Goal: Complete application form: Complete application form

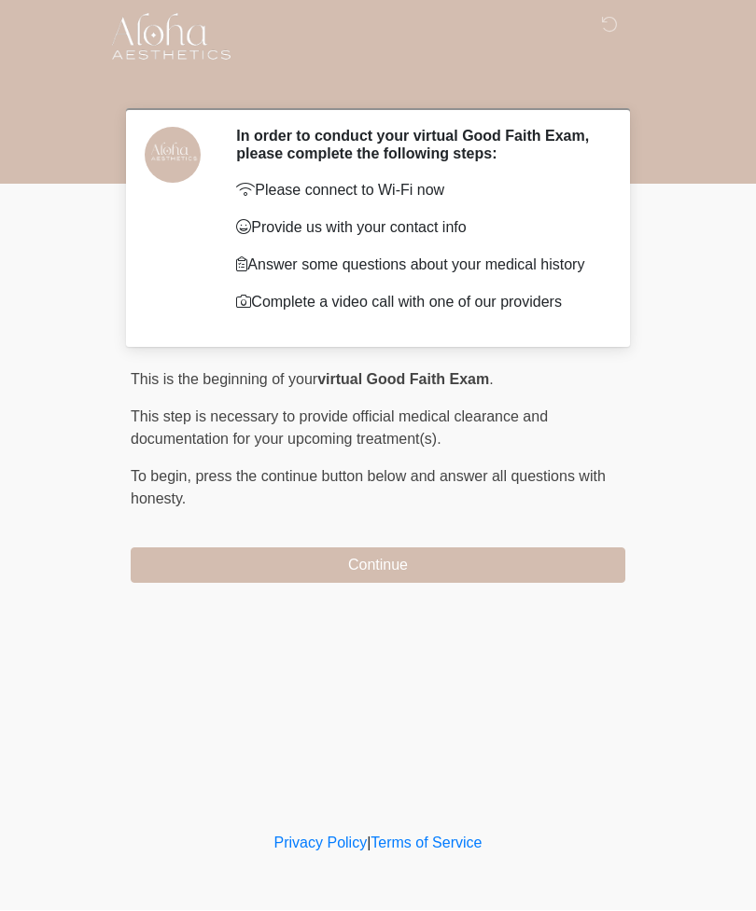
click at [512, 570] on button "Continue" at bounding box center [378, 566] width 494 height 35
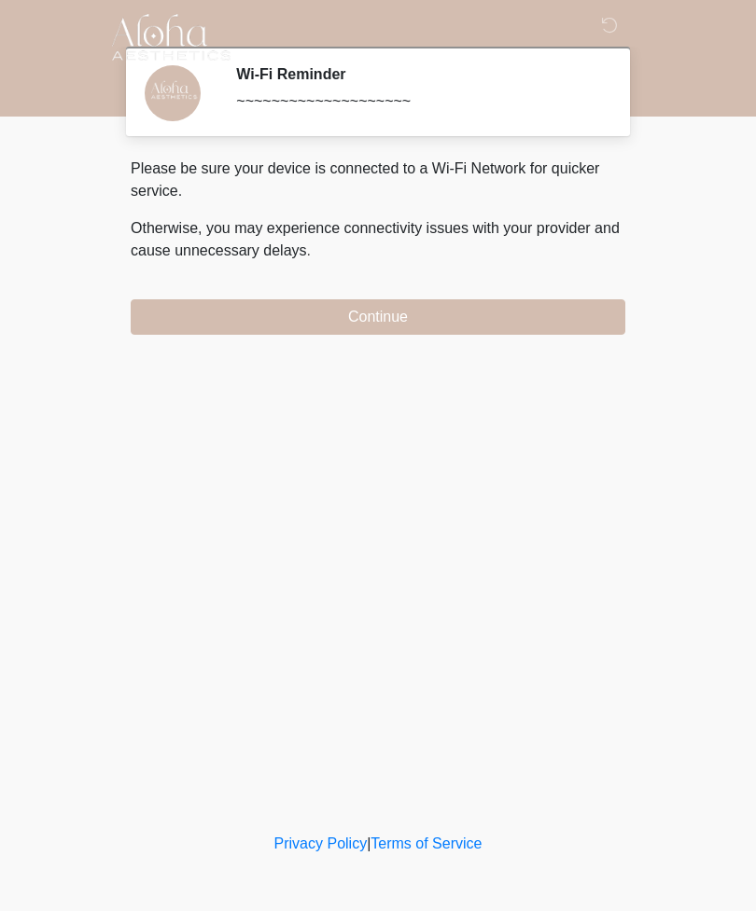
click at [439, 329] on button "Continue" at bounding box center [378, 316] width 494 height 35
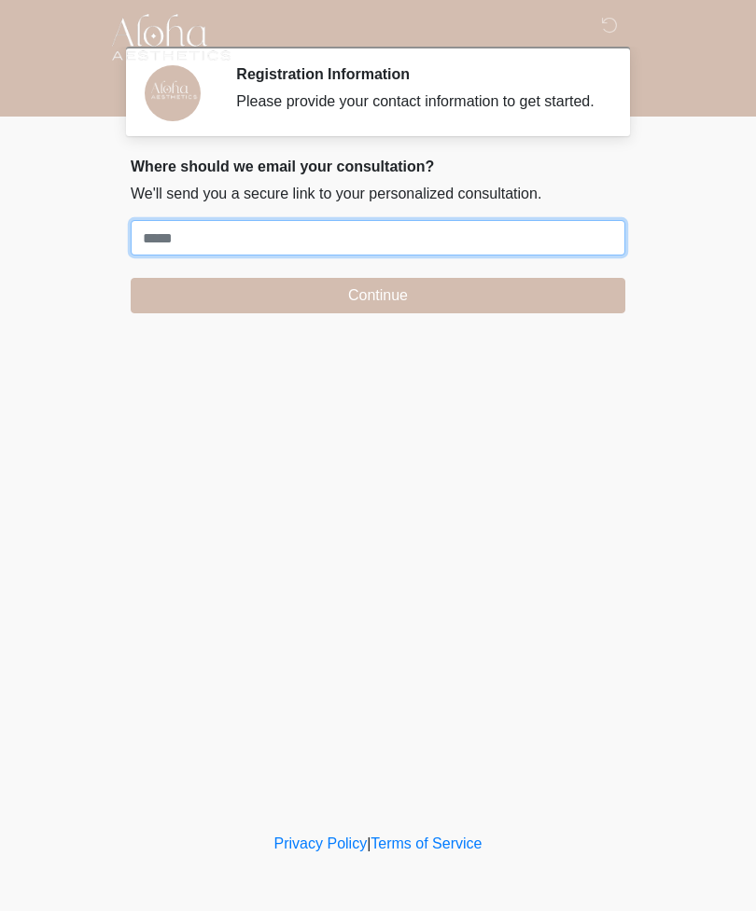
click at [398, 255] on input "Where should we email your treatment plan?" at bounding box center [378, 237] width 494 height 35
type input "**********"
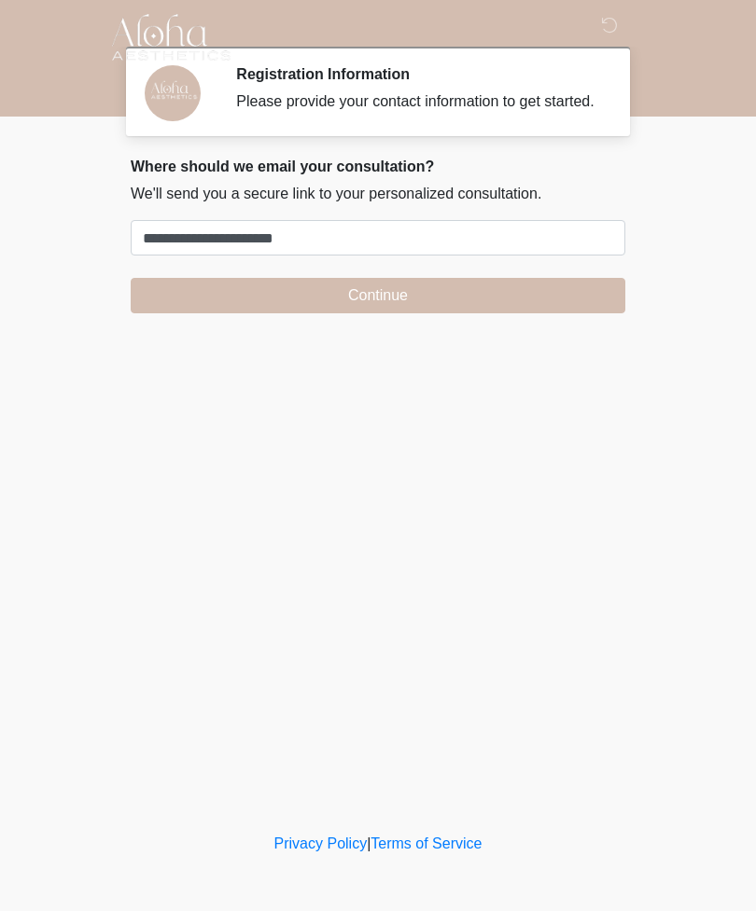
click at [451, 313] on button "Continue" at bounding box center [378, 295] width 494 height 35
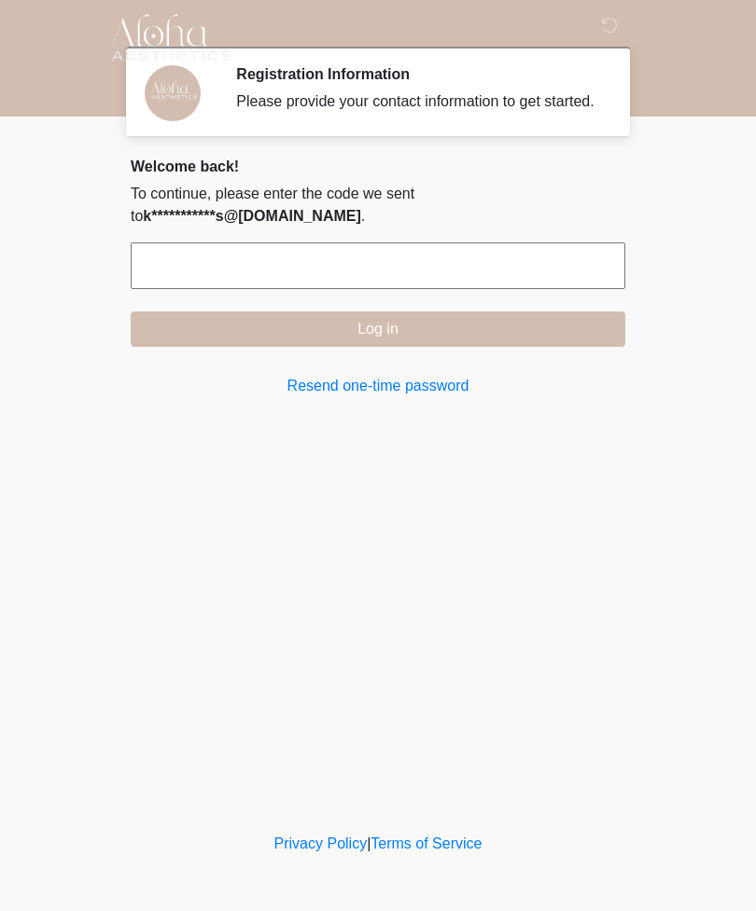
click at [506, 285] on input "text" at bounding box center [378, 266] width 494 height 47
type input "******"
click at [480, 347] on button "Log in" at bounding box center [378, 329] width 494 height 35
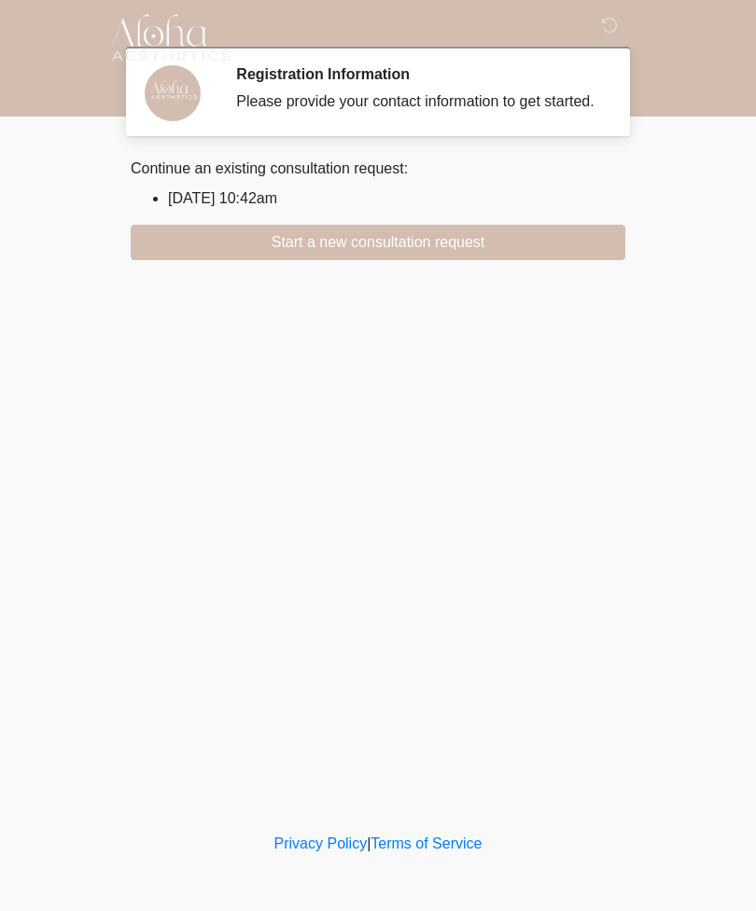
click at [423, 260] on button "Start a new consultation request" at bounding box center [378, 242] width 494 height 35
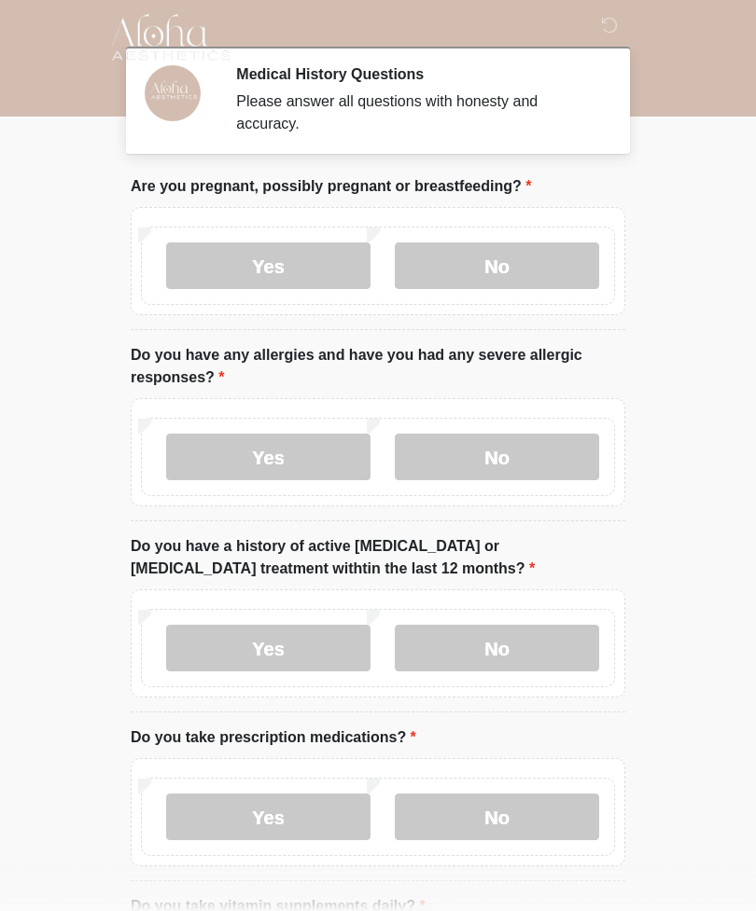
click at [503, 257] on label "No" at bounding box center [497, 266] width 204 height 47
click at [550, 448] on label "No" at bounding box center [497, 457] width 204 height 47
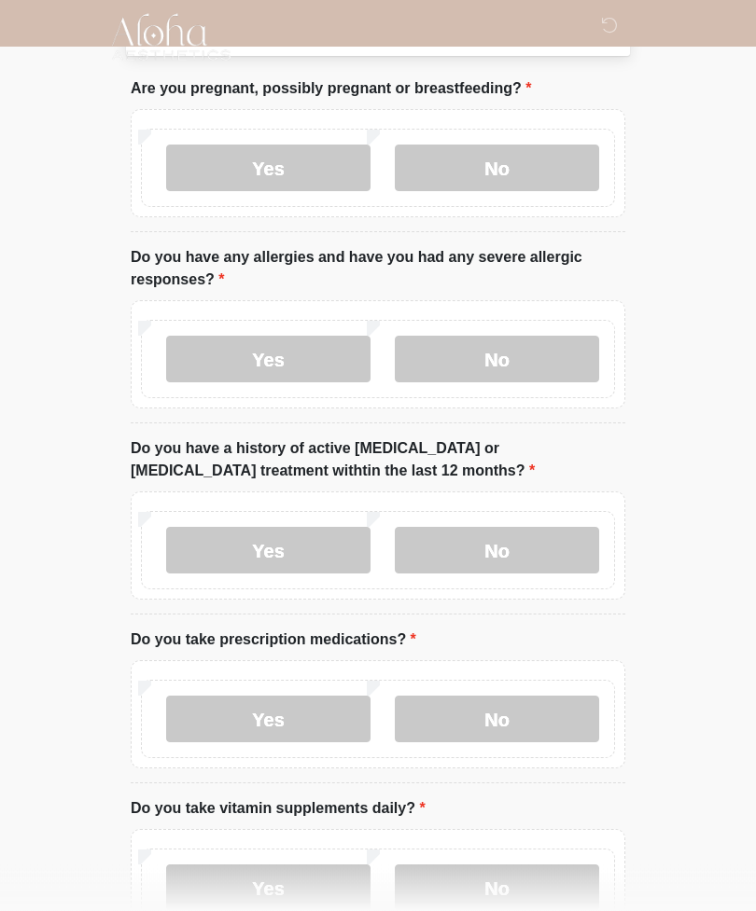
click at [560, 530] on label "No" at bounding box center [497, 551] width 204 height 47
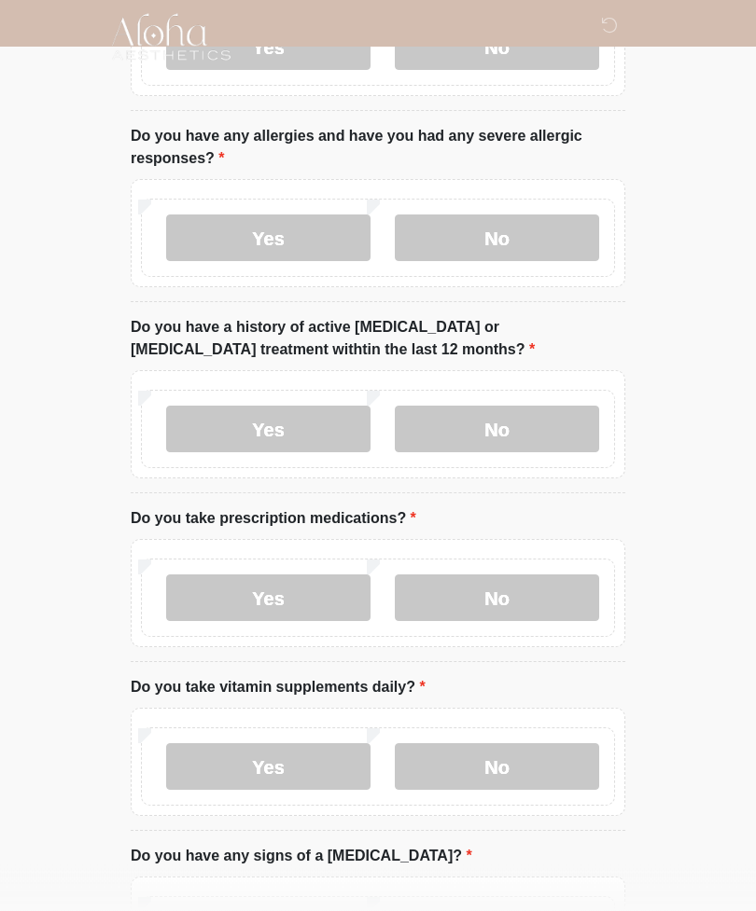
scroll to position [237, 0]
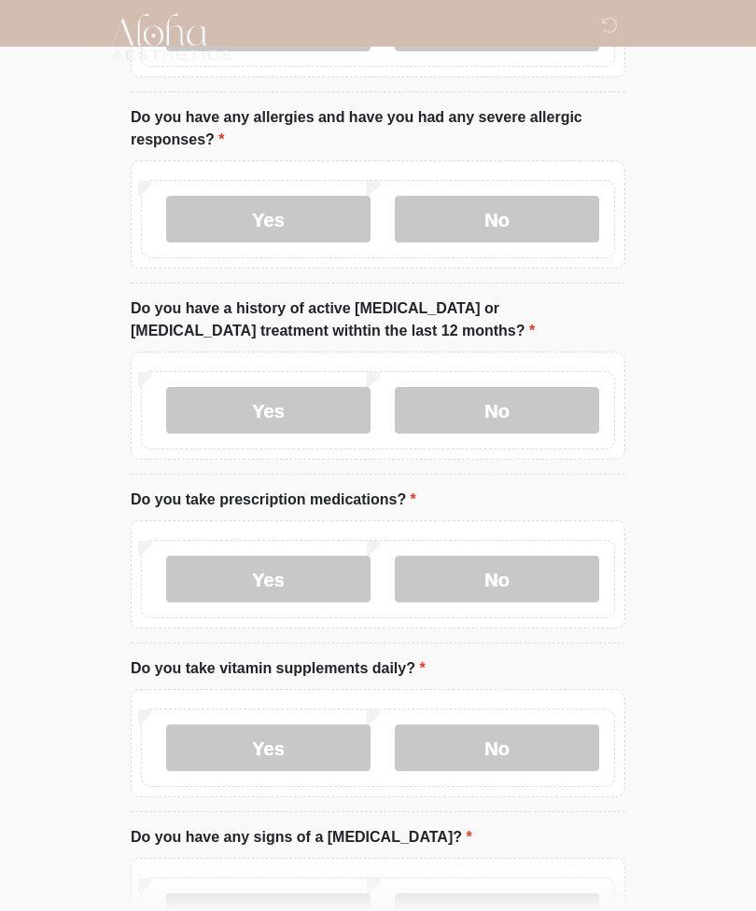
click at [310, 589] on label "Yes" at bounding box center [268, 580] width 204 height 47
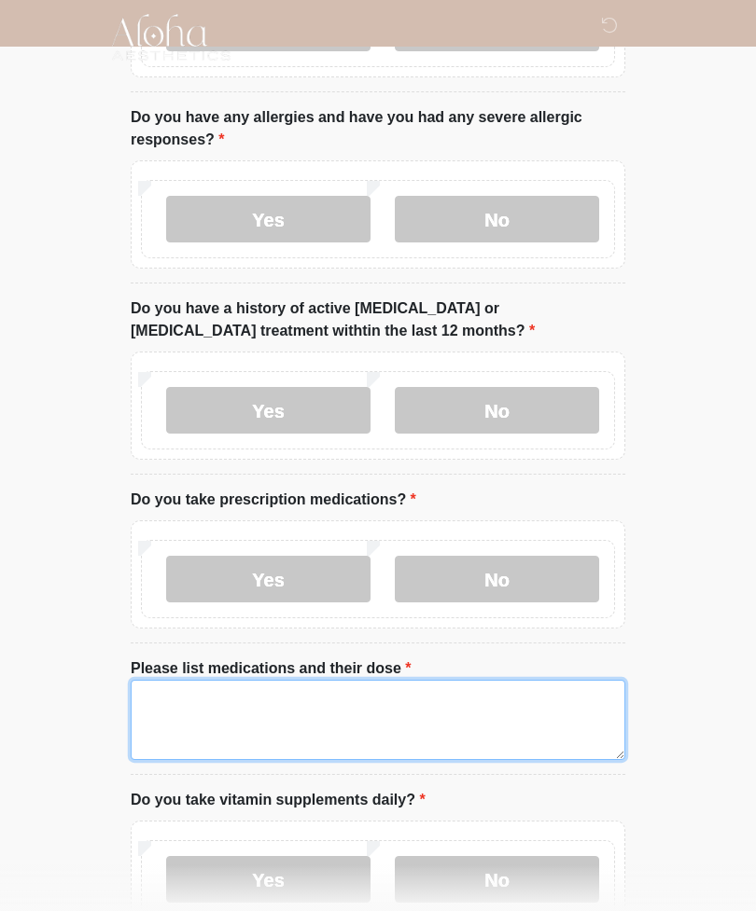
click at [476, 699] on textarea "Please list medications and their dose" at bounding box center [378, 720] width 494 height 80
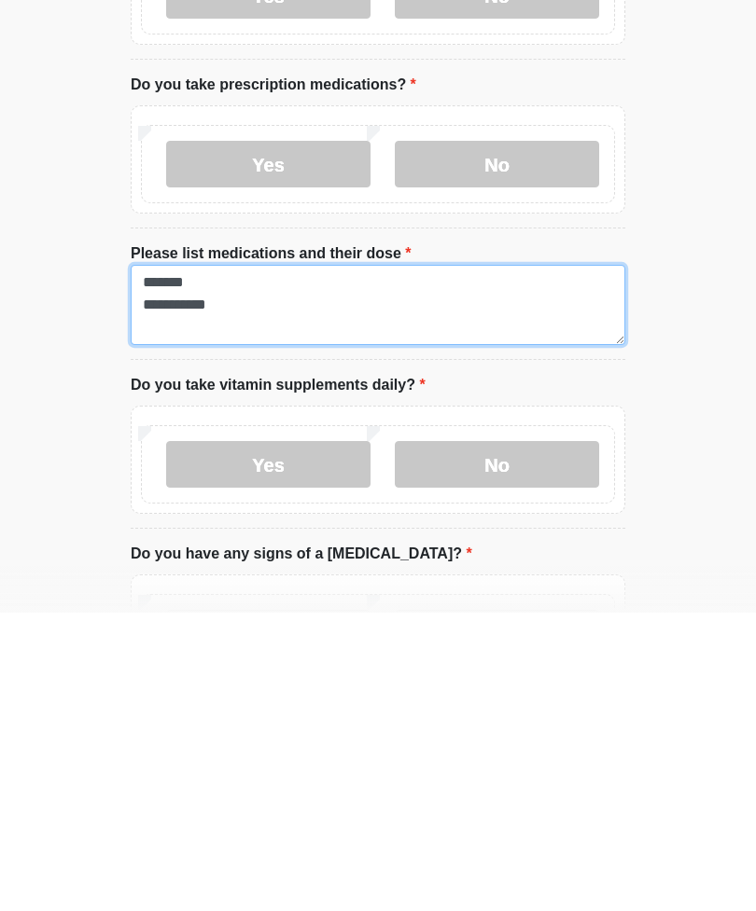
scroll to position [426, 0]
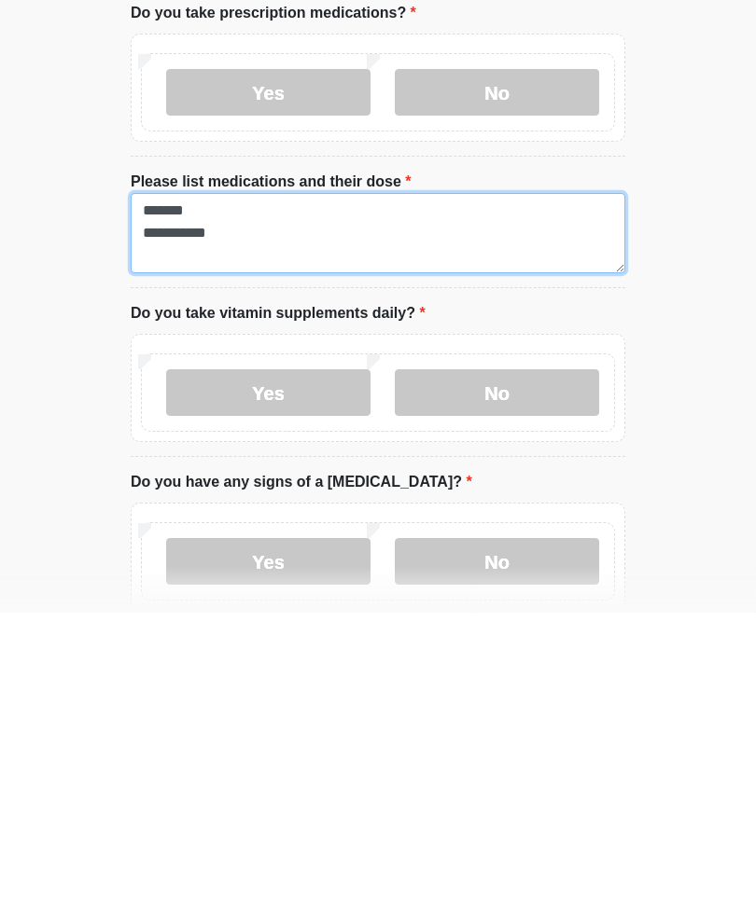
type textarea "**********"
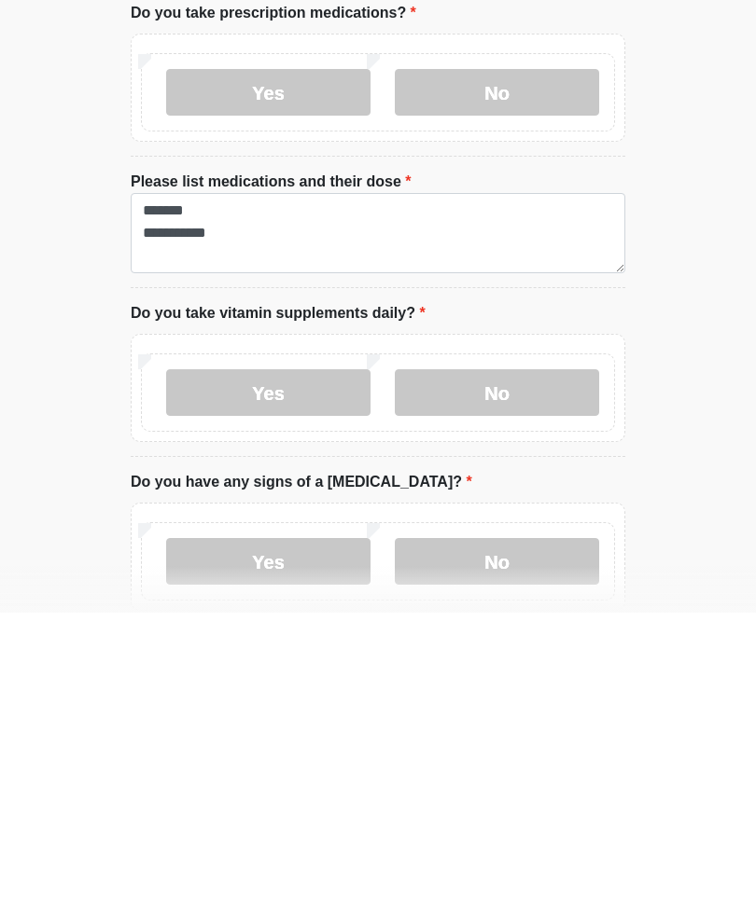
click at [492, 668] on label "No" at bounding box center [497, 691] width 204 height 47
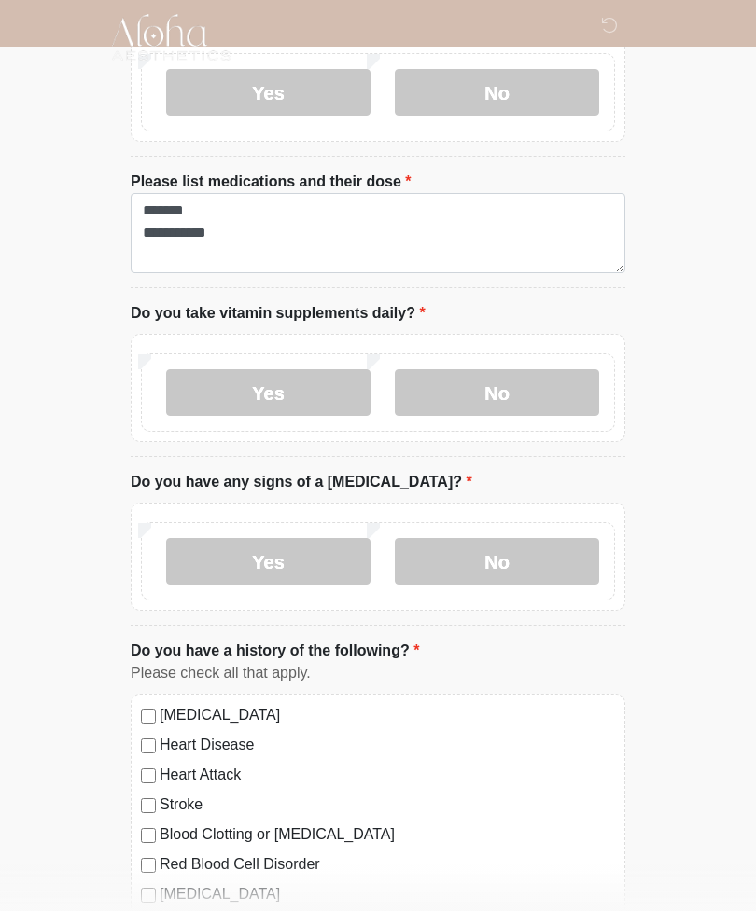
click at [523, 580] on label "No" at bounding box center [497, 561] width 204 height 47
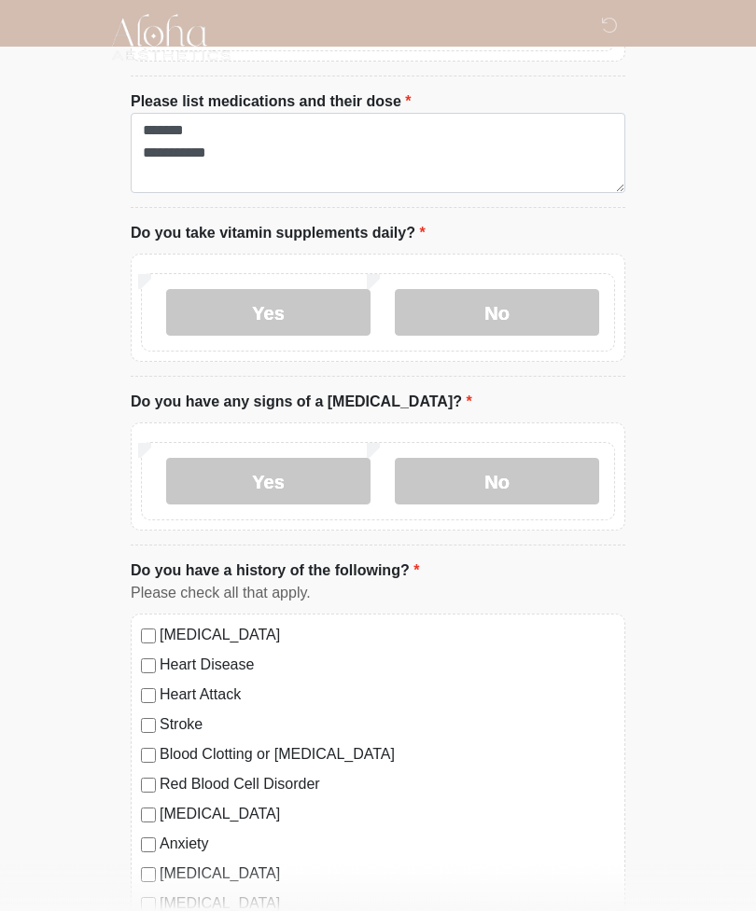
scroll to position [923, 0]
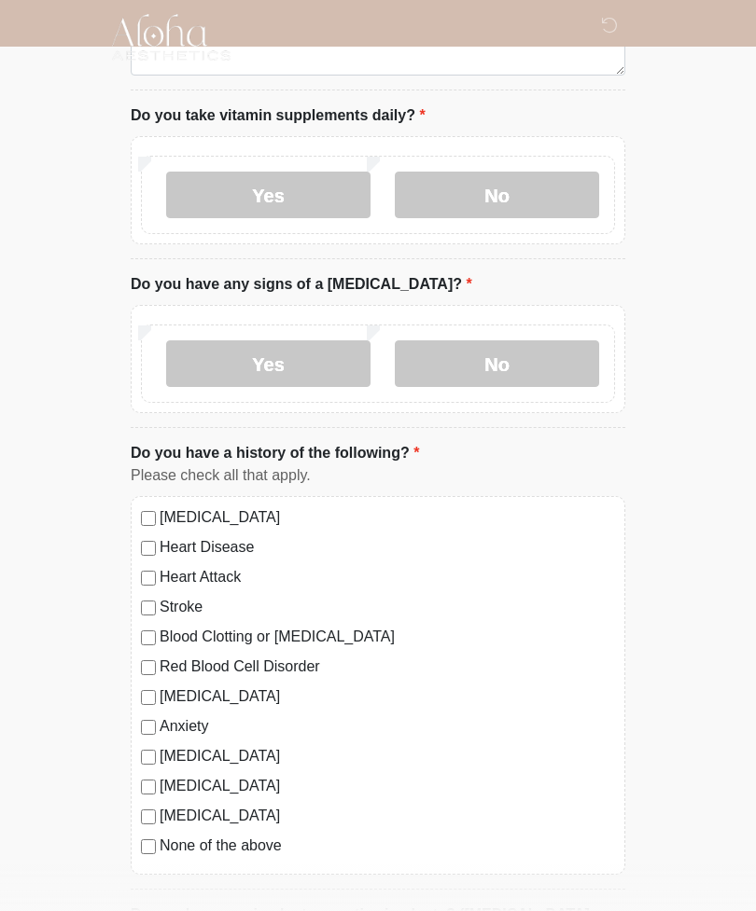
click at [216, 688] on label "[MEDICAL_DATA]" at bounding box center [387, 697] width 455 height 22
click at [216, 687] on label "[MEDICAL_DATA]" at bounding box center [387, 697] width 455 height 22
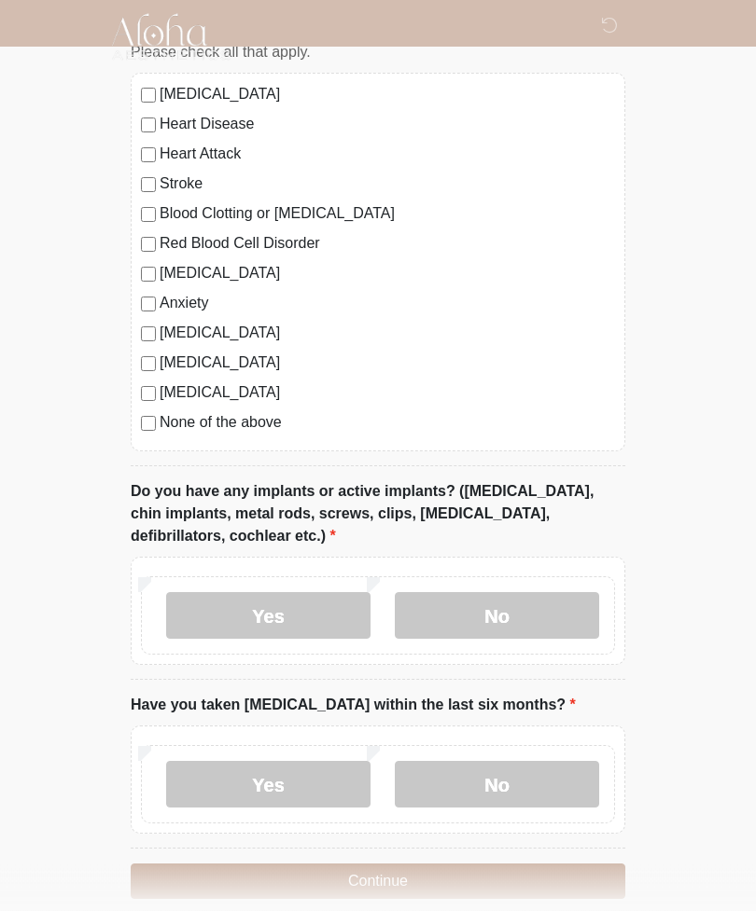
scroll to position [1370, 0]
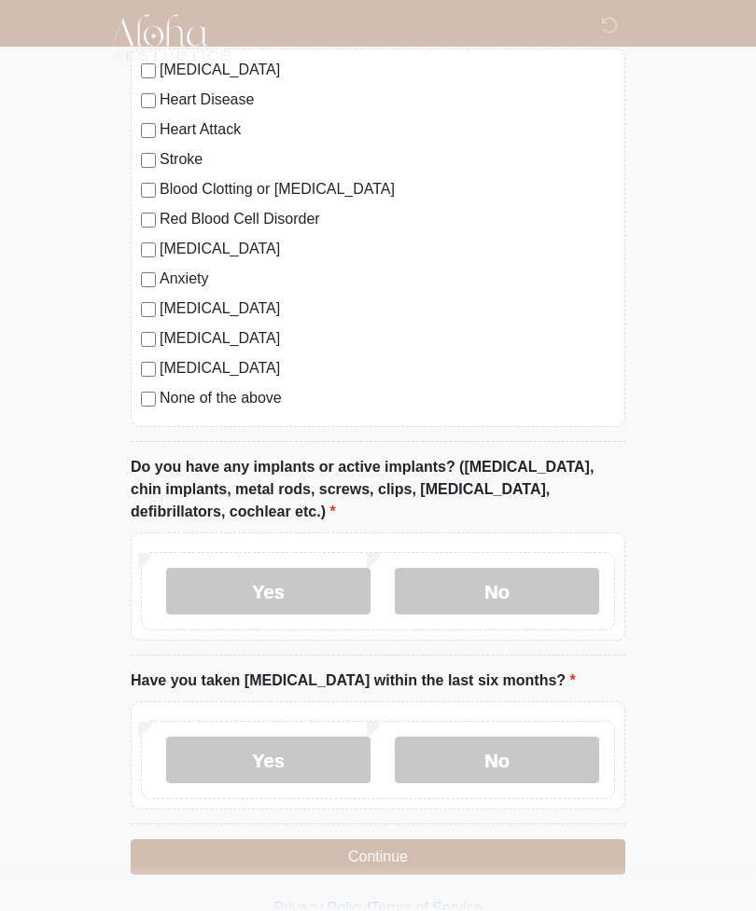
click at [327, 591] on label "Yes" at bounding box center [268, 591] width 204 height 47
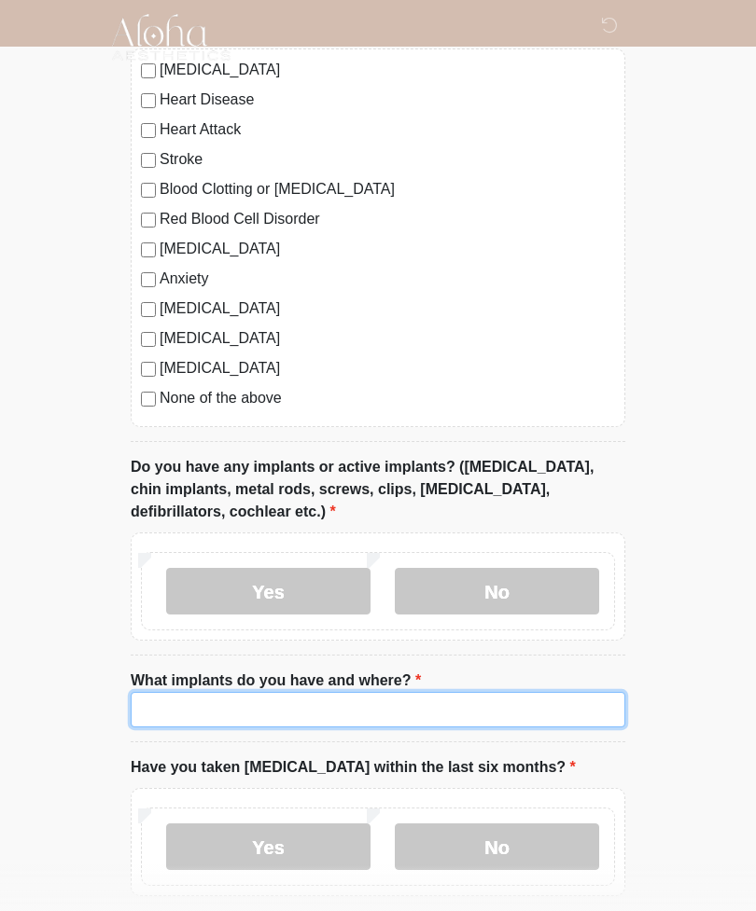
click at [461, 710] on input "What implants do you have and where?" at bounding box center [378, 709] width 494 height 35
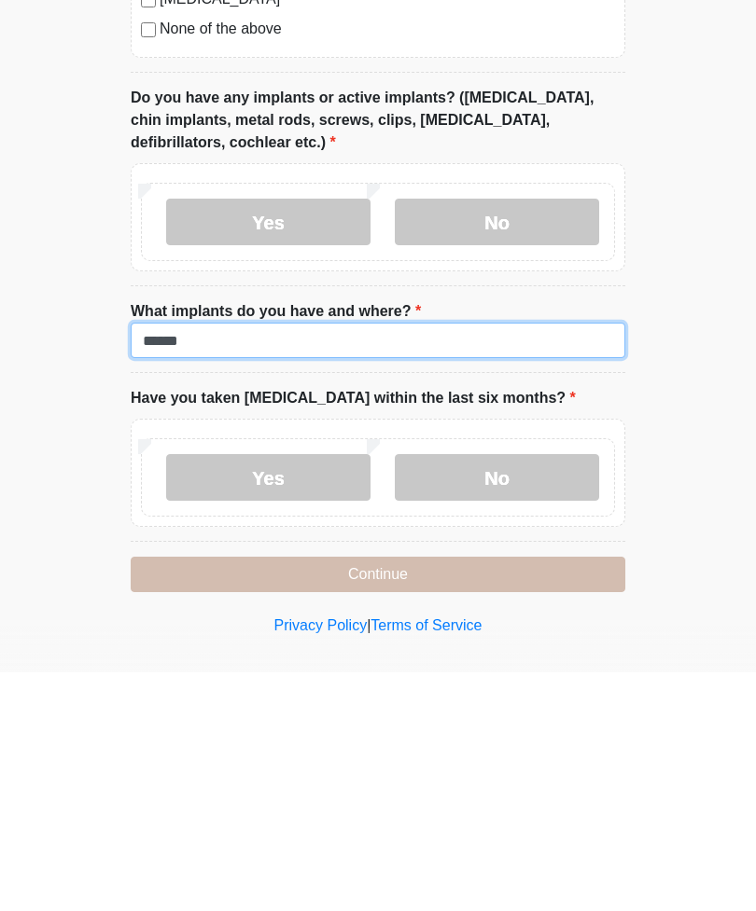
type input "******"
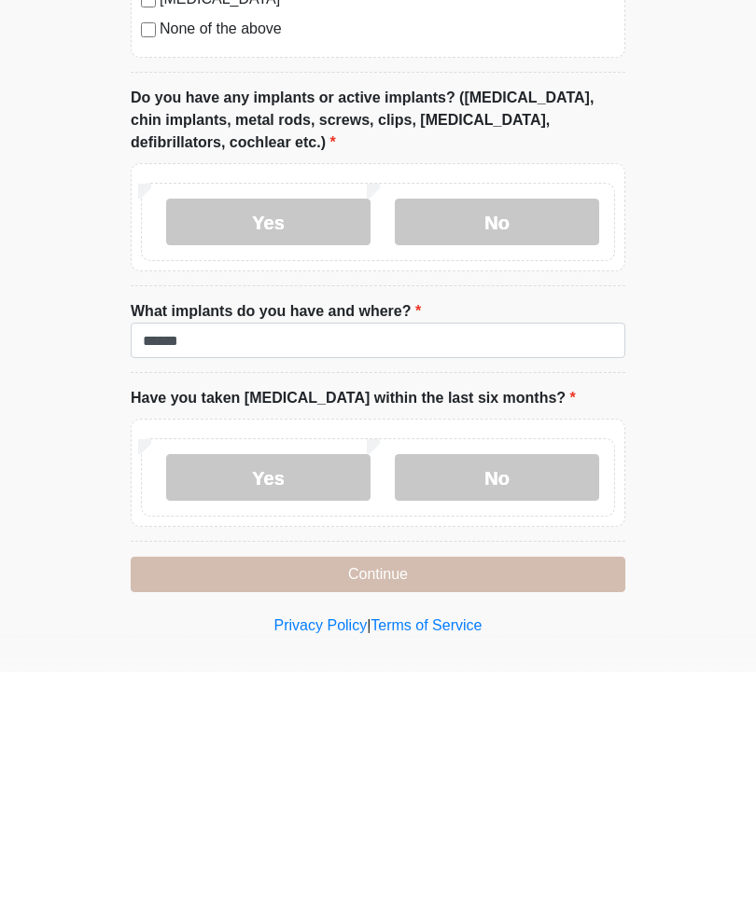
click at [492, 693] on label "No" at bounding box center [497, 716] width 204 height 47
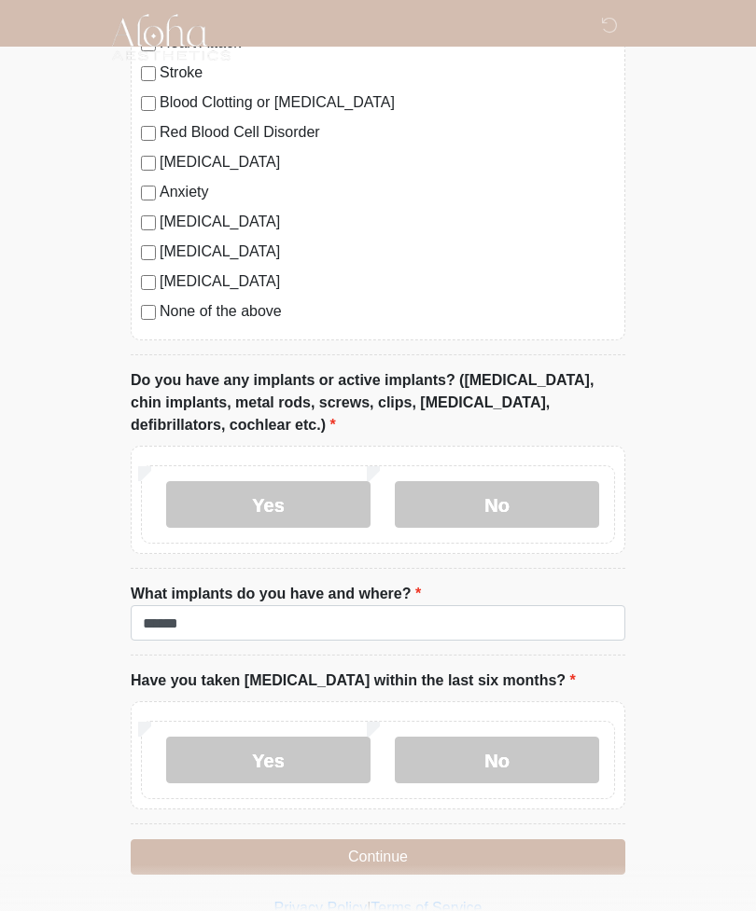
click at [492, 848] on button "Continue" at bounding box center [378, 857] width 494 height 35
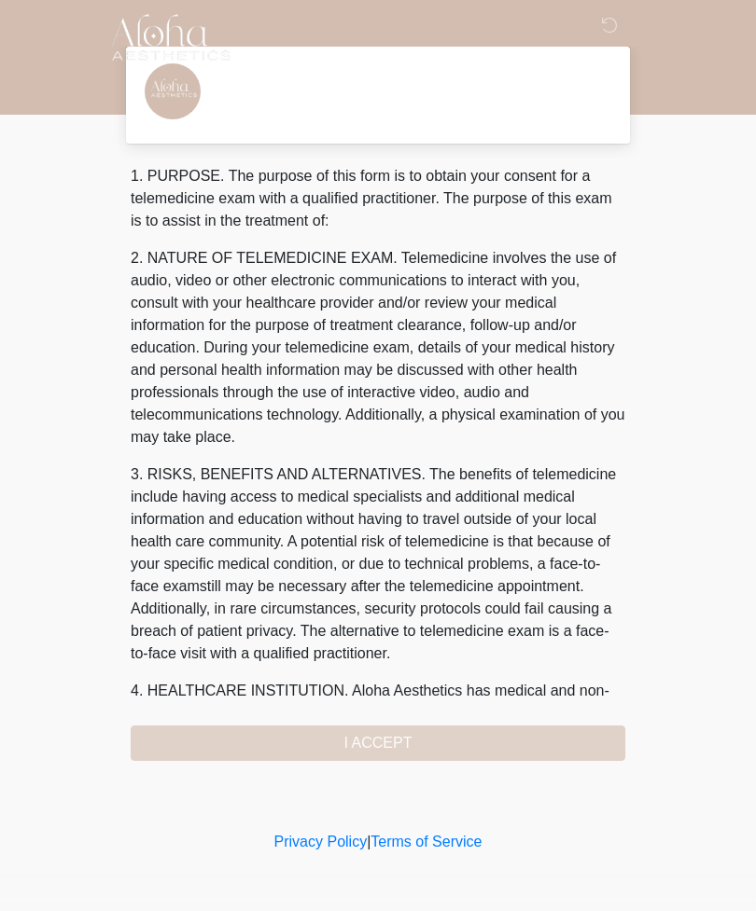
scroll to position [0, 0]
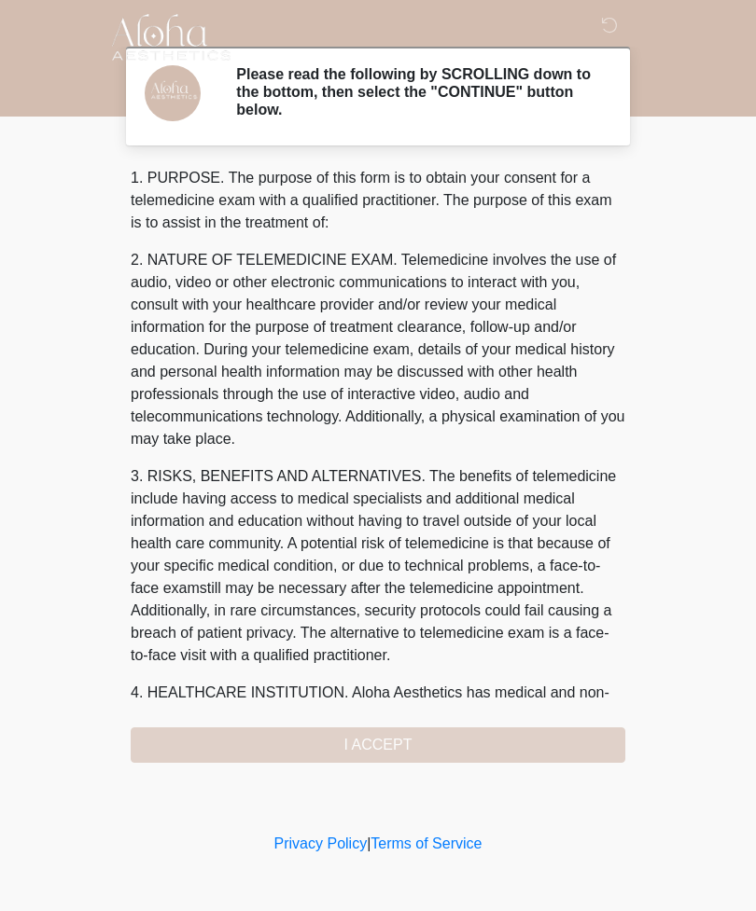
click at [449, 747] on div "1. PURPOSE. The purpose of this form is to obtain your consent for a telemedici…" at bounding box center [378, 465] width 494 height 596
click at [398, 749] on div "1. PURPOSE. The purpose of this form is to obtain your consent for a telemedici…" at bounding box center [378, 465] width 494 height 596
click at [447, 741] on div "1. PURPOSE. The purpose of this form is to obtain your consent for a telemedici…" at bounding box center [378, 465] width 494 height 596
click at [455, 738] on div "1. PURPOSE. The purpose of this form is to obtain your consent for a telemedici…" at bounding box center [378, 465] width 494 height 596
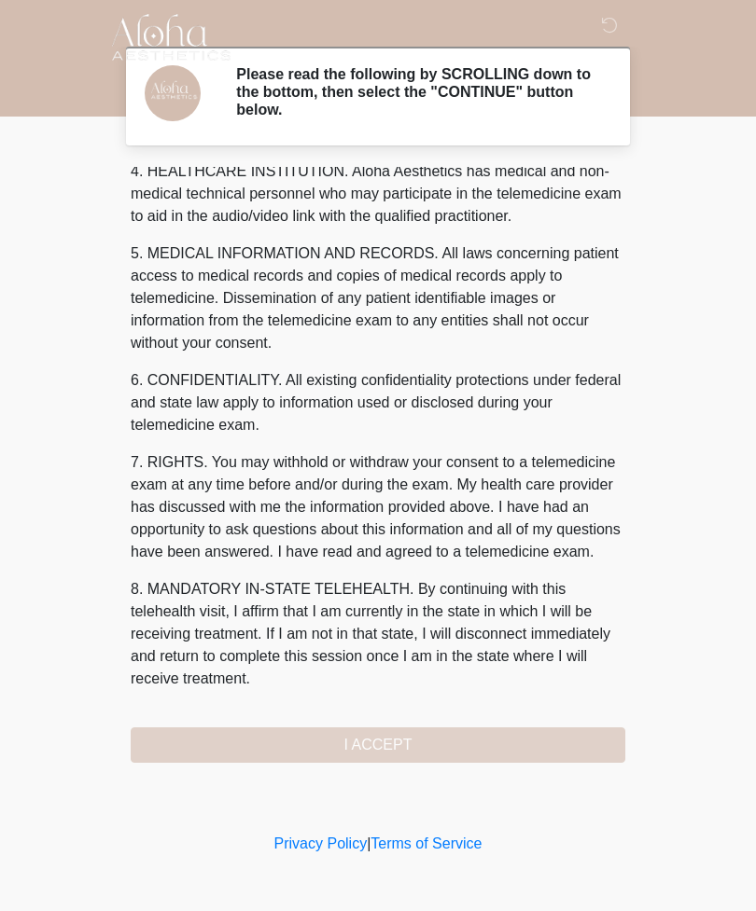
click at [380, 750] on div "1. PURPOSE. The purpose of this form is to obtain your consent for a telemedici…" at bounding box center [378, 465] width 494 height 596
click at [379, 749] on button "I ACCEPT" at bounding box center [378, 745] width 494 height 35
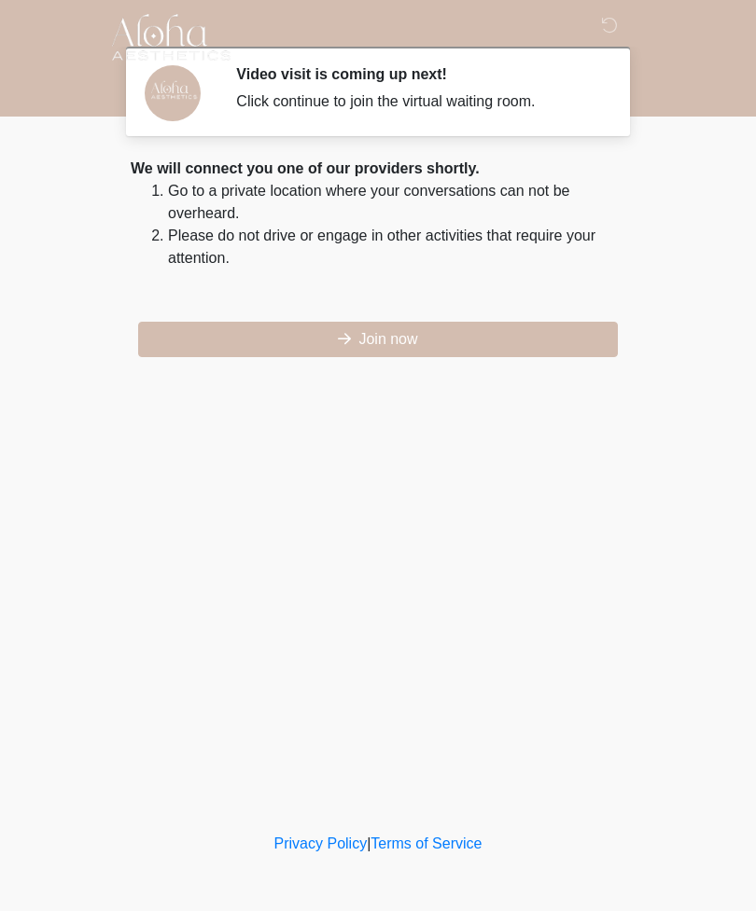
click at [399, 342] on button "Join now" at bounding box center [378, 339] width 480 height 35
